Goal: Information Seeking & Learning: Learn about a topic

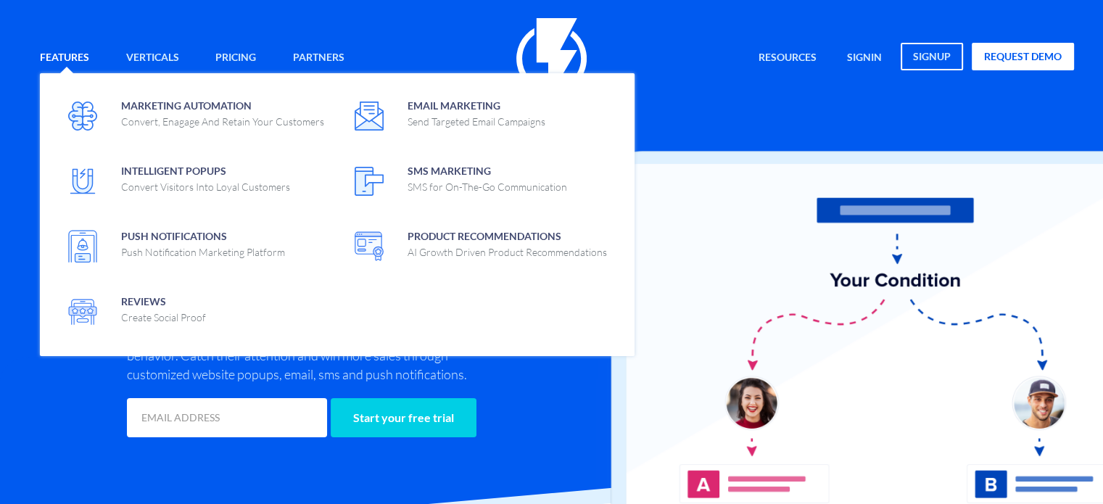
click at [84, 50] on link "Features" at bounding box center [64, 58] width 71 height 31
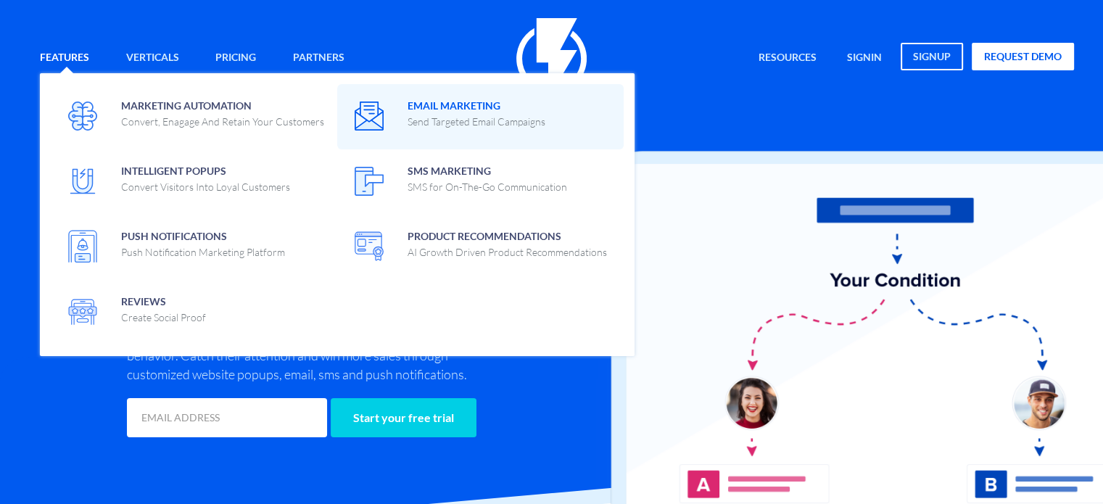
click at [453, 102] on span "Email Marketing Send Targeted Email Campaigns" at bounding box center [477, 112] width 138 height 34
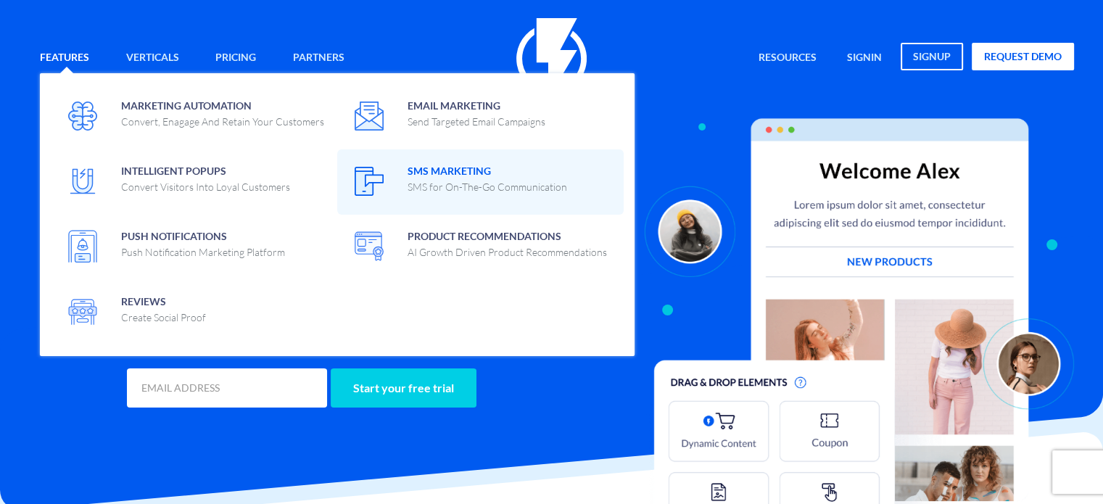
click at [461, 165] on span "SMS Marketing SMS for On-The-Go Communication" at bounding box center [488, 177] width 160 height 34
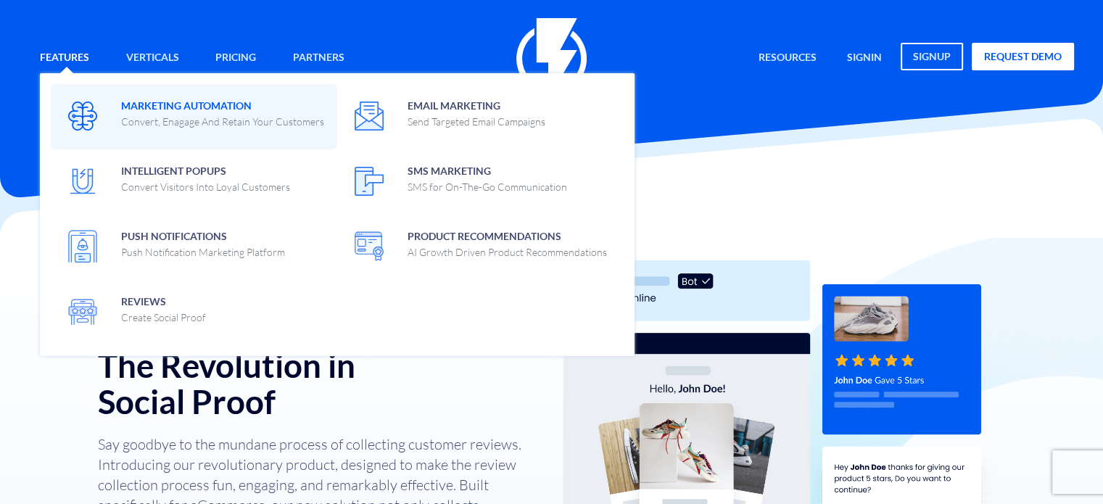
click at [244, 121] on p "Convert, Enagage And Retain Your Customers" at bounding box center [222, 122] width 203 height 15
